Goal: Information Seeking & Learning: Learn about a topic

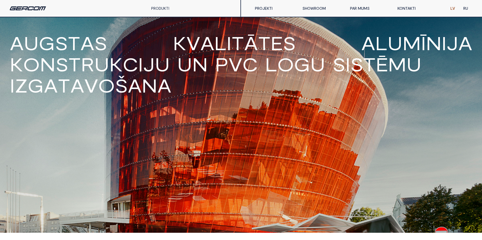
click at [355, 11] on link "PAR MUMS" at bounding box center [369, 8] width 47 height 11
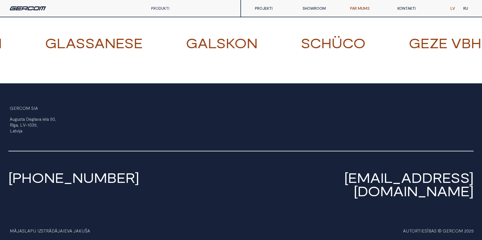
scroll to position [680, 0]
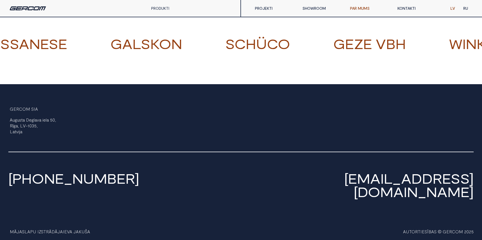
click at [85, 229] on link "[PERSON_NAME]" at bounding box center [76, 231] width 27 height 5
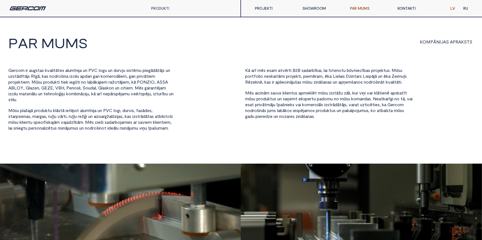
scroll to position [0, 0]
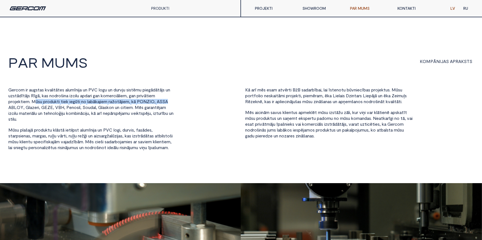
drag, startPoint x: 35, startPoint y: 101, endPoint x: 175, endPoint y: 99, distance: 139.6
click at [175, 99] on div "G e r c o m i r a u g s t a s k v a l i t ā t e s a l u m ī n i j a u n P V C l…" at bounding box center [92, 119] width 168 height 64
click at [134, 99] on span "k" at bounding box center [132, 101] width 2 height 5
click at [147, 100] on span "N" at bounding box center [144, 101] width 3 height 5
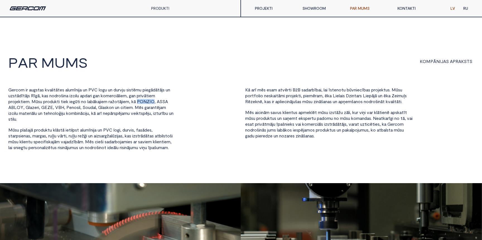
copy span "P O N Z I O"
click at [162, 103] on span "S" at bounding box center [161, 101] width 3 height 5
copy span "A S S A"
click at [11, 106] on span "B" at bounding box center [12, 107] width 3 height 5
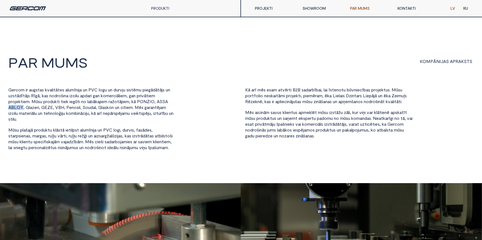
click at [11, 106] on span "B" at bounding box center [12, 107] width 3 height 5
copy span "A B L O Y"
click at [32, 109] on span "a" at bounding box center [31, 107] width 2 height 5
copy span "G l a z e r i"
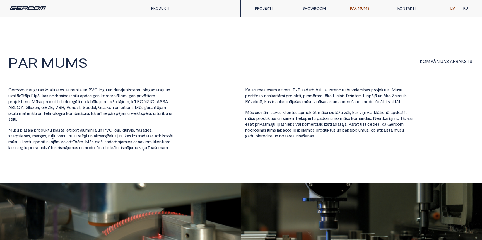
click at [47, 107] on span "E" at bounding box center [46, 107] width 3 height 5
copy span "G E Z E"
click at [61, 106] on span "B" at bounding box center [59, 107] width 3 height 5
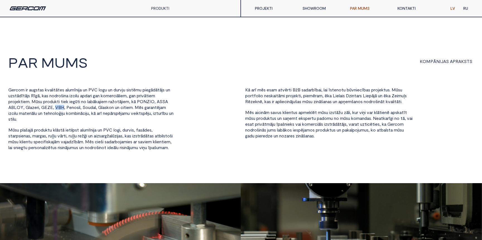
copy span "V B H"
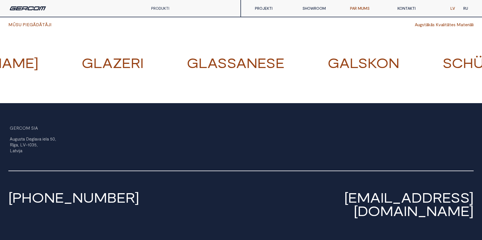
scroll to position [681, 0]
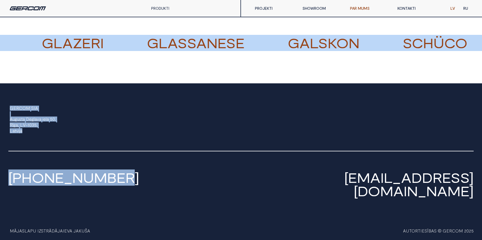
drag, startPoint x: 146, startPoint y: 193, endPoint x: 204, endPoint y: -44, distance: 244.6
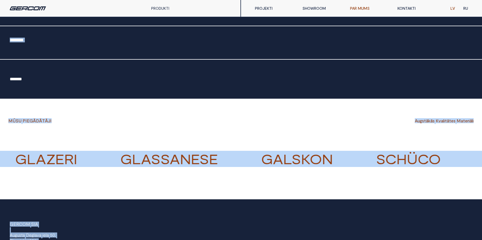
click at [272, 58] on div "Email Form" at bounding box center [241, 43] width 482 height 34
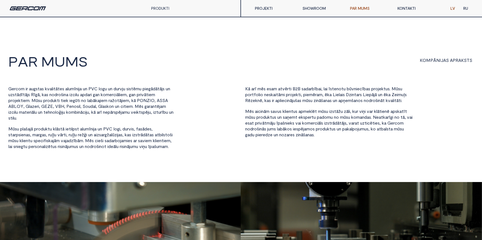
scroll to position [0, 0]
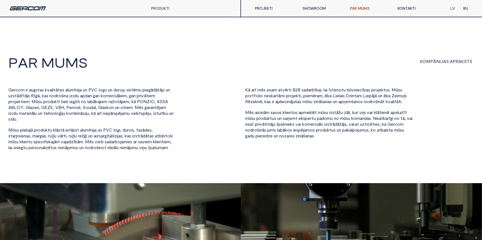
click at [40, 10] on div "PRODUKTI ALUMĪNIJS PVC PILNSTIKLA KONSTRUKCIJAS AIZSARGSLĒĢI" at bounding box center [120, 8] width 241 height 17
click at [39, 7] on img at bounding box center [28, 8] width 36 height 4
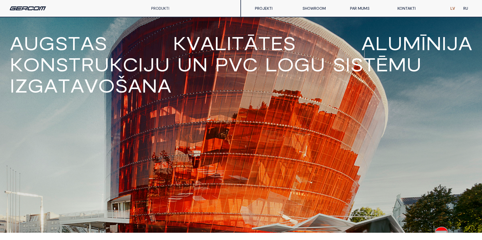
click at [366, 11] on link "PAR MUMS" at bounding box center [369, 8] width 47 height 11
